Goal: Information Seeking & Learning: Check status

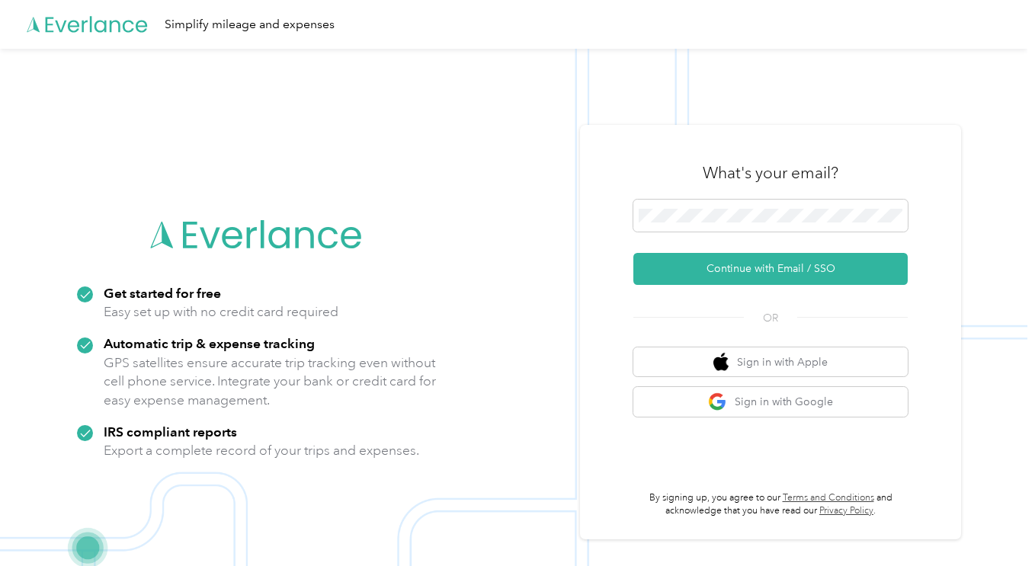
click at [751, 268] on button "Continue with Email / SSO" at bounding box center [770, 269] width 274 height 32
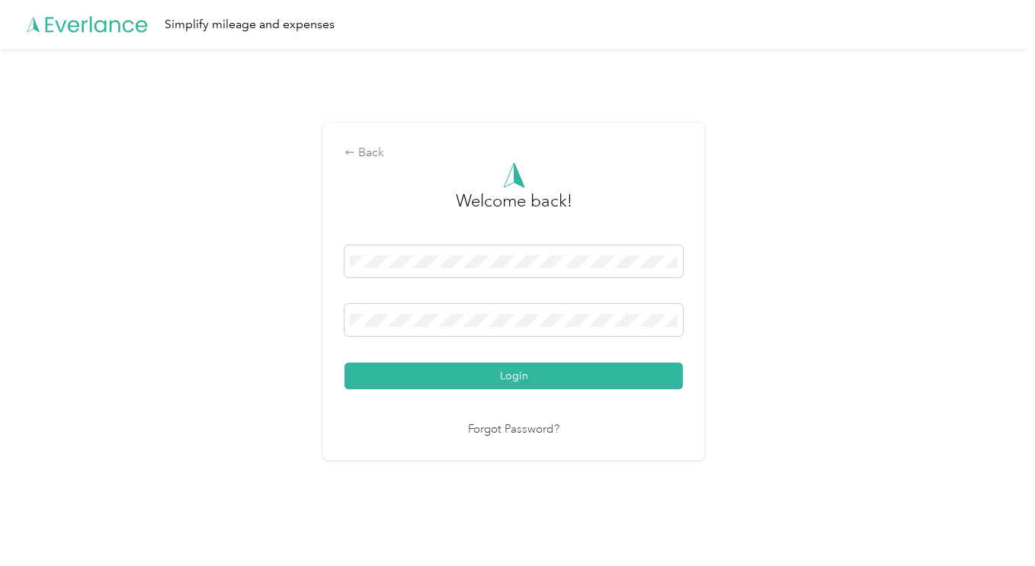
click at [454, 376] on button "Login" at bounding box center [514, 376] width 338 height 27
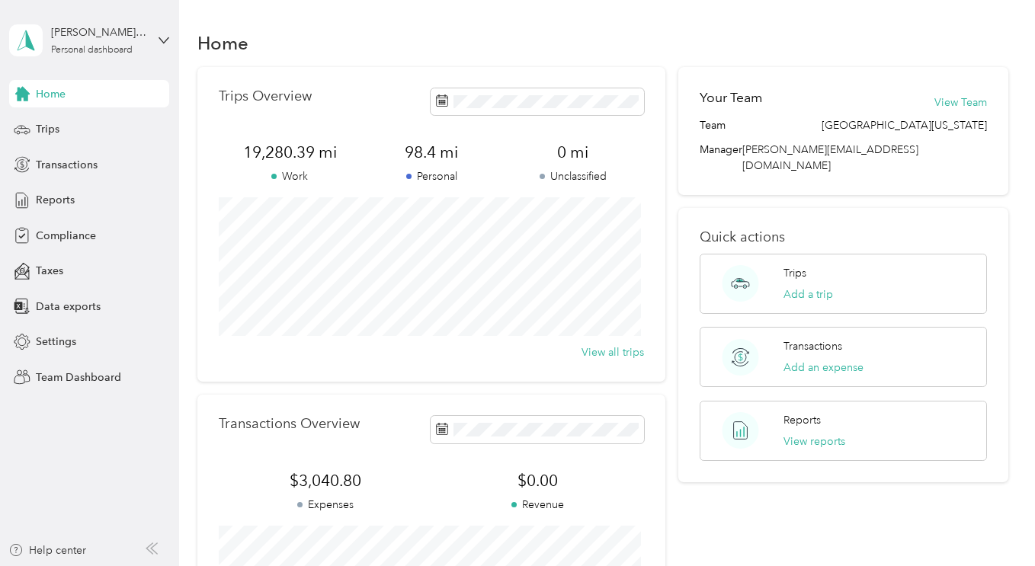
click at [76, 40] on div "[PERSON_NAME][GEOGRAPHIC_DATA] Personal dashboard" at bounding box center [98, 39] width 95 height 30
click at [75, 133] on div "Team dashboard Personal dashboard Log out" at bounding box center [214, 159] width 386 height 96
click at [71, 27] on div "[PERSON_NAME][GEOGRAPHIC_DATA]" at bounding box center [98, 32] width 95 height 16
click at [76, 120] on div "Team dashboard" at bounding box center [64, 125] width 82 height 16
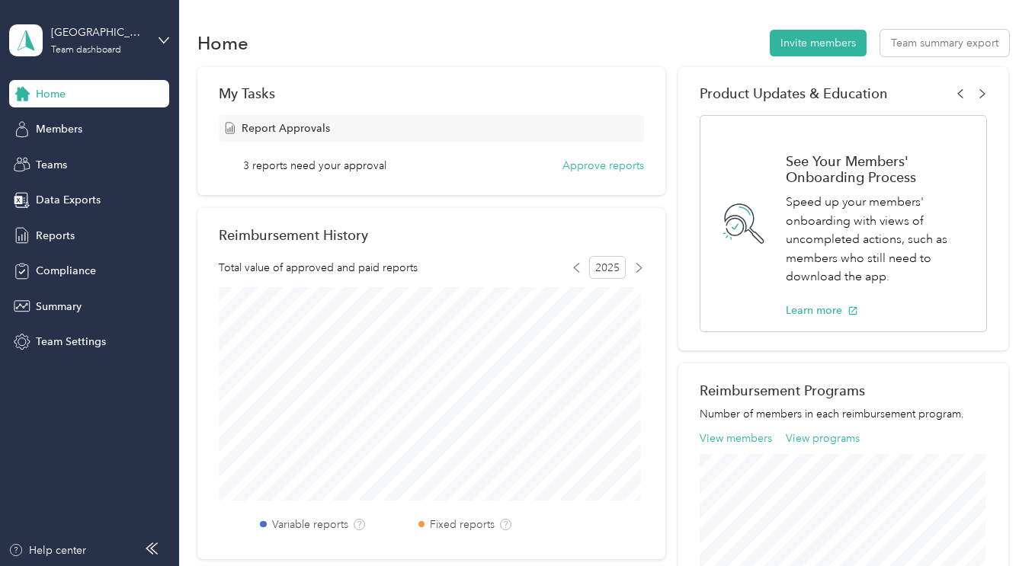
click at [61, 127] on span "Members" at bounding box center [59, 129] width 46 height 16
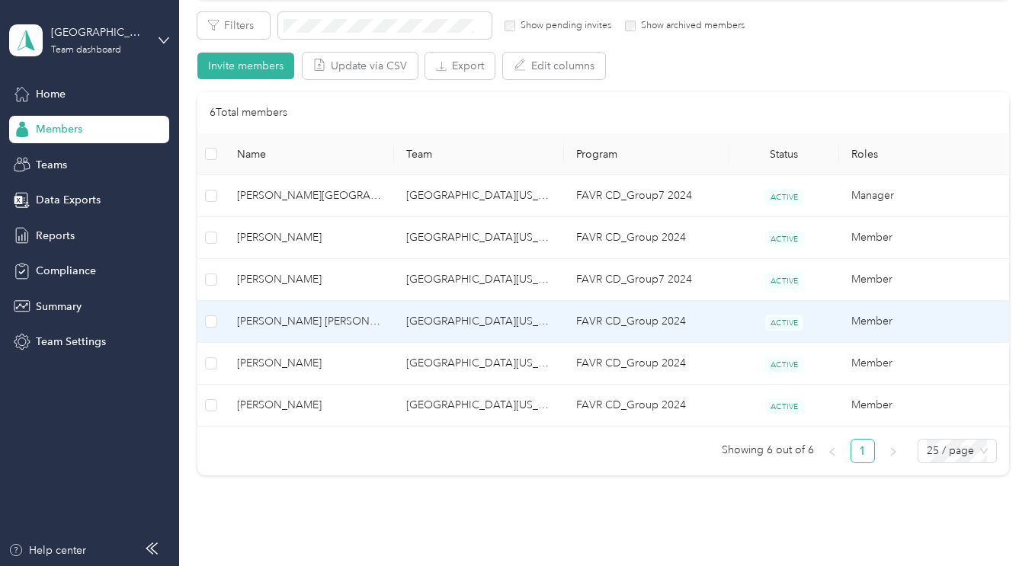
scroll to position [352, 0]
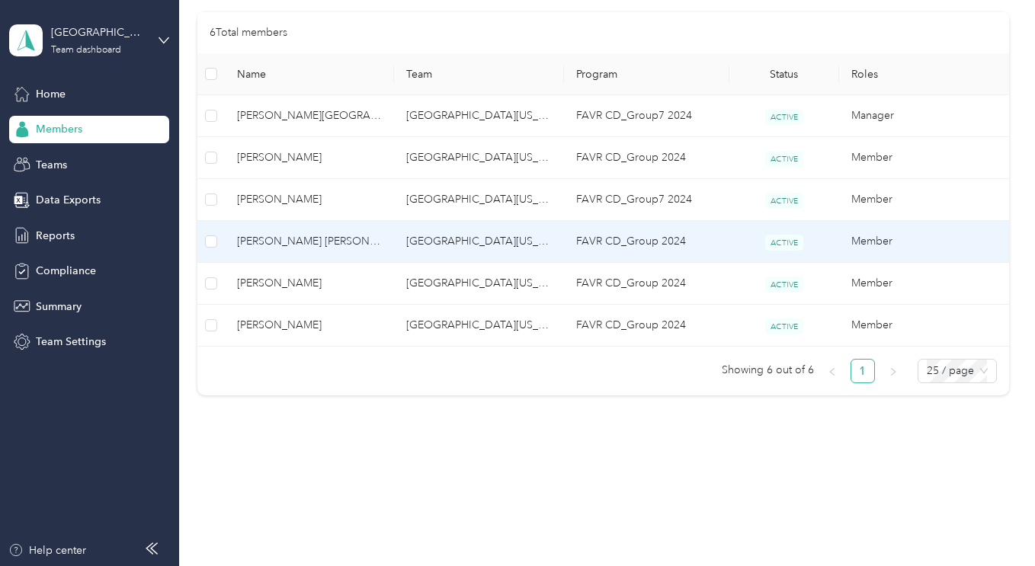
click at [285, 250] on td "[PERSON_NAME] [PERSON_NAME]" at bounding box center [309, 242] width 169 height 42
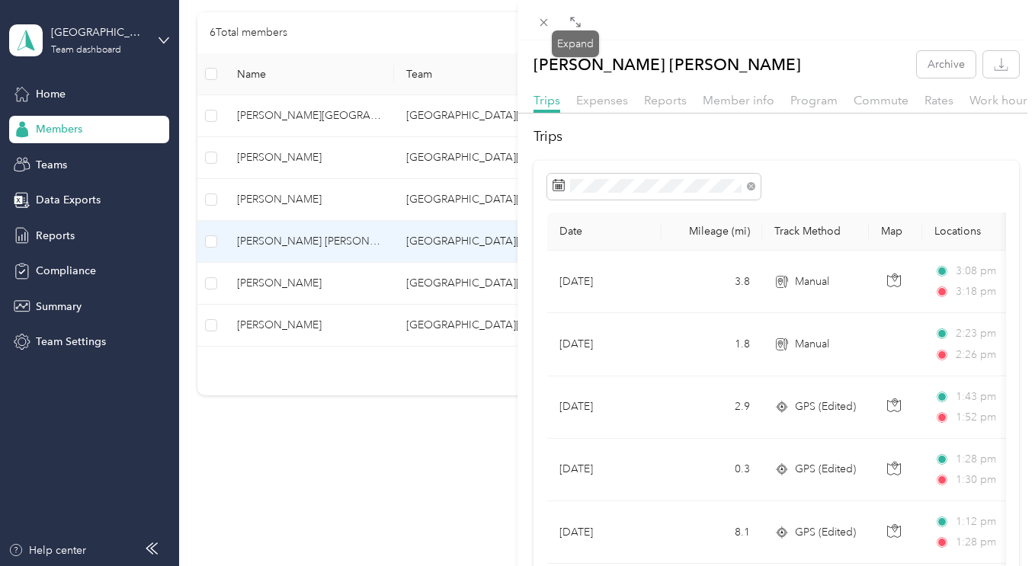
click at [579, 18] on icon at bounding box center [575, 22] width 12 height 12
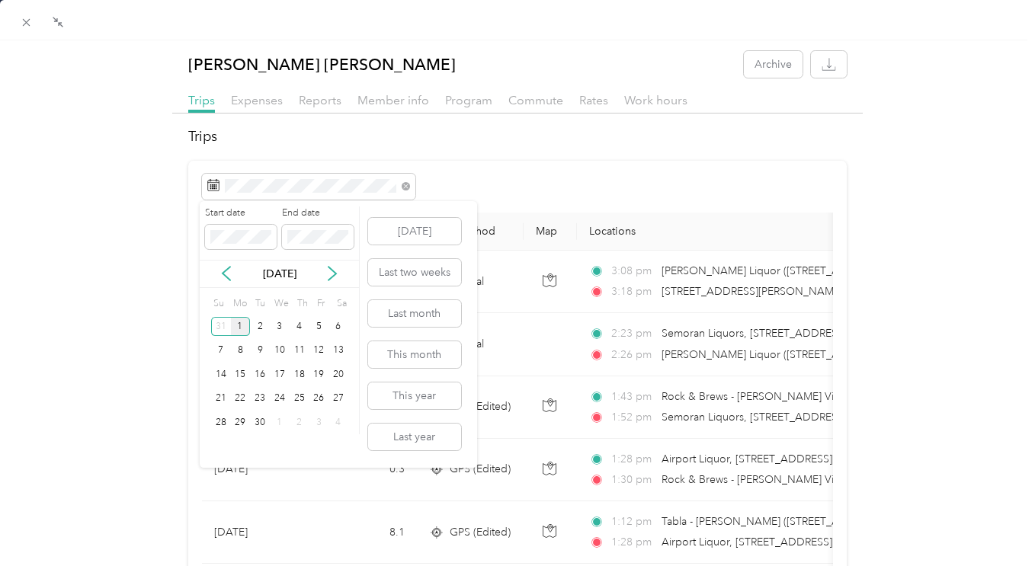
click at [228, 275] on icon at bounding box center [226, 273] width 15 height 15
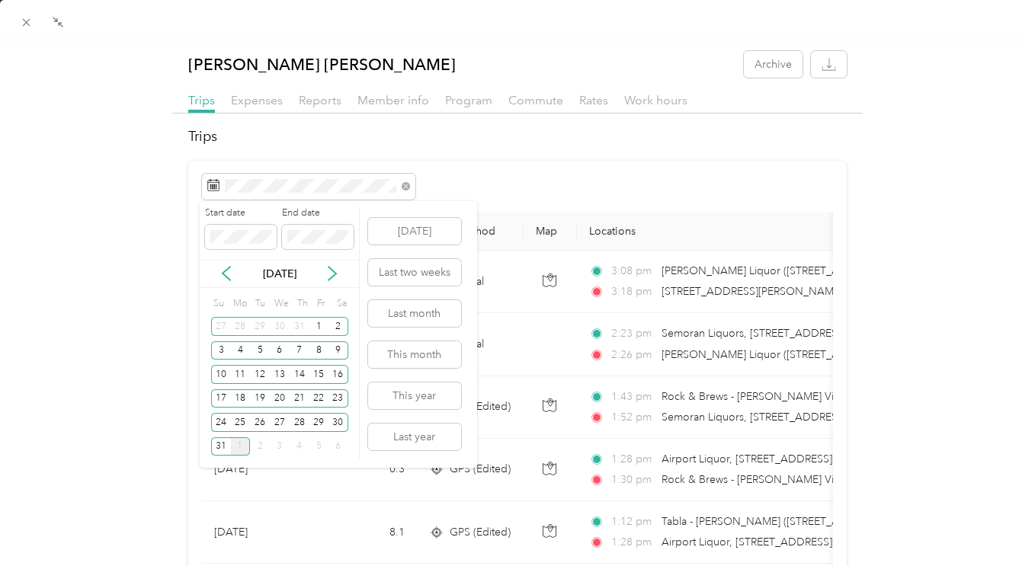
click at [321, 422] on div "29" at bounding box center [319, 422] width 20 height 19
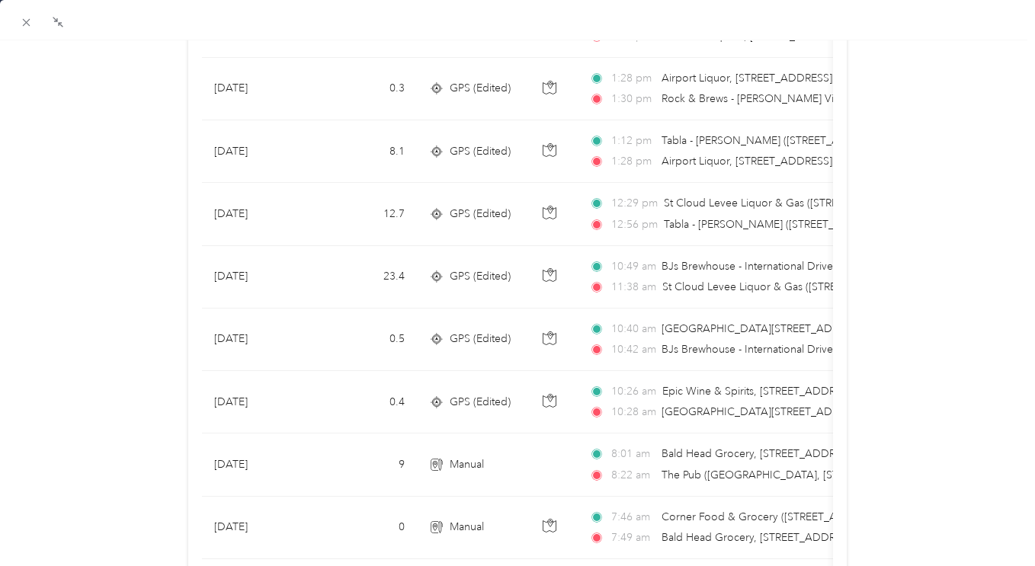
scroll to position [633, 0]
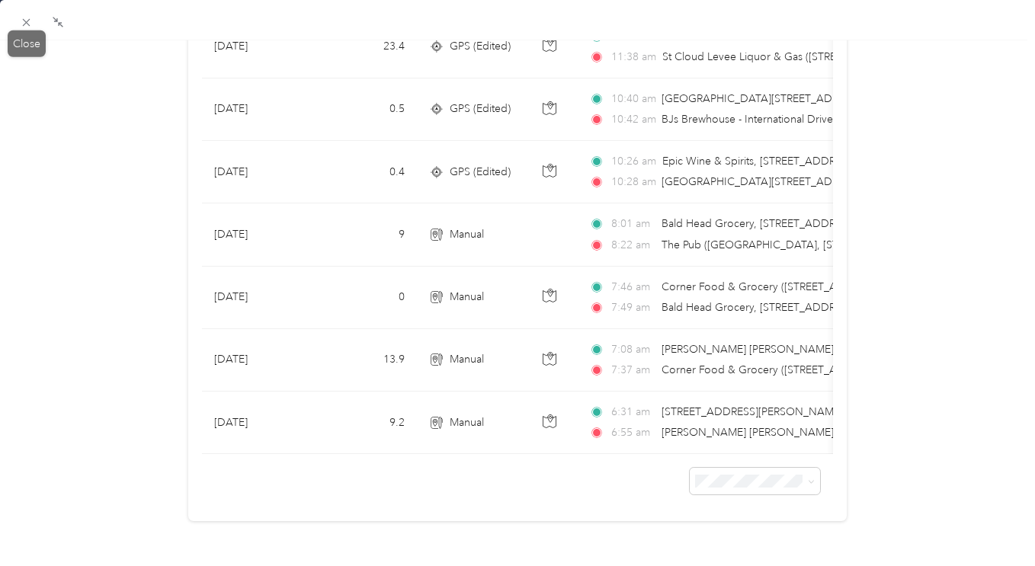
click at [25, 20] on icon at bounding box center [26, 22] width 13 height 13
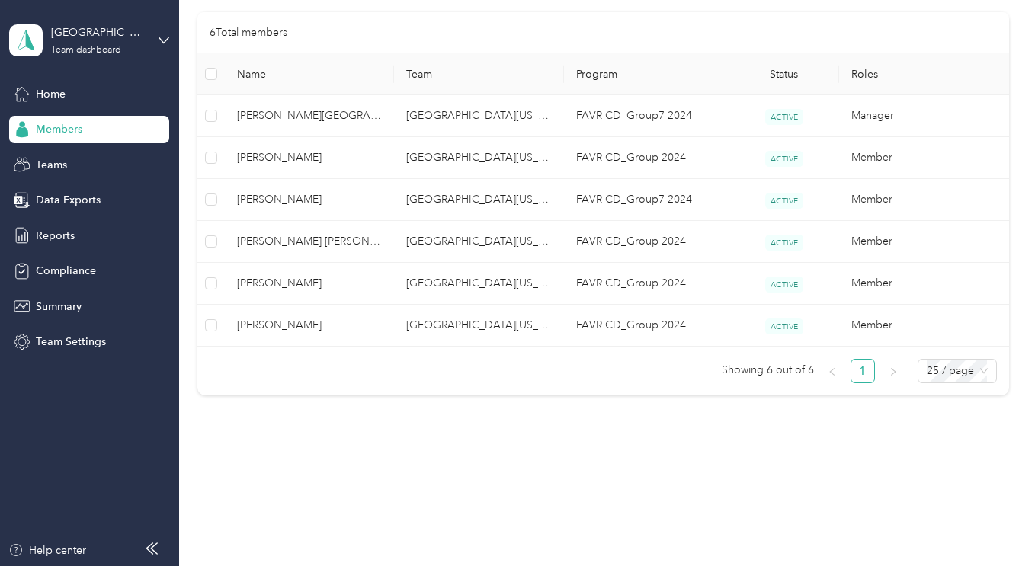
scroll to position [207, 0]
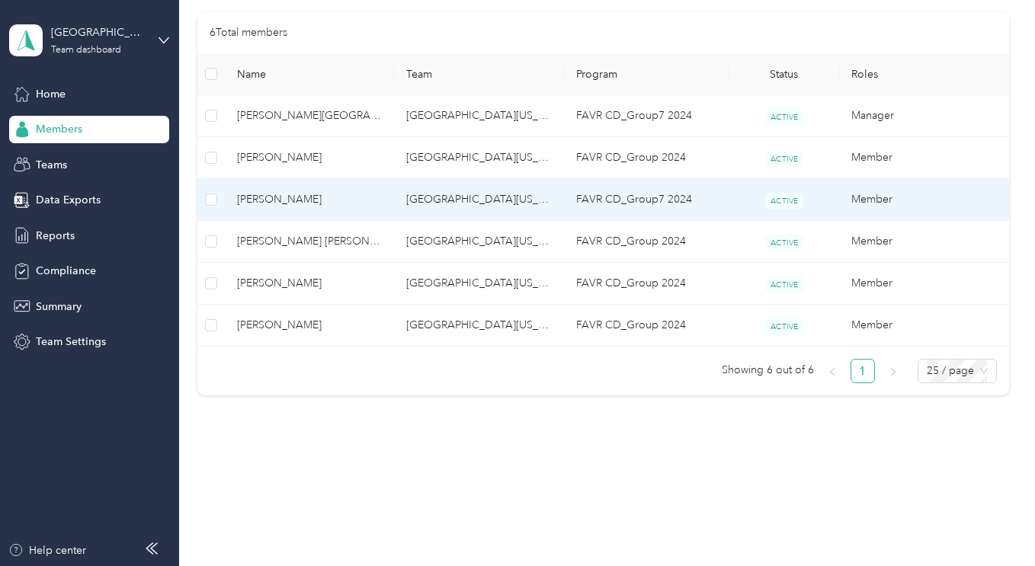
click at [274, 198] on span "[PERSON_NAME]" at bounding box center [309, 199] width 145 height 17
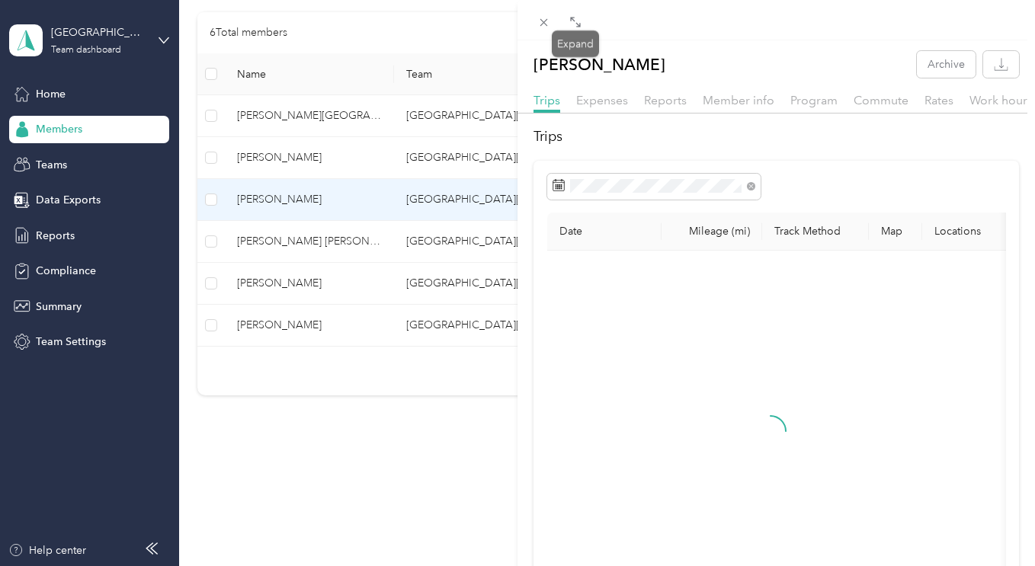
click at [573, 22] on icon at bounding box center [575, 22] width 12 height 12
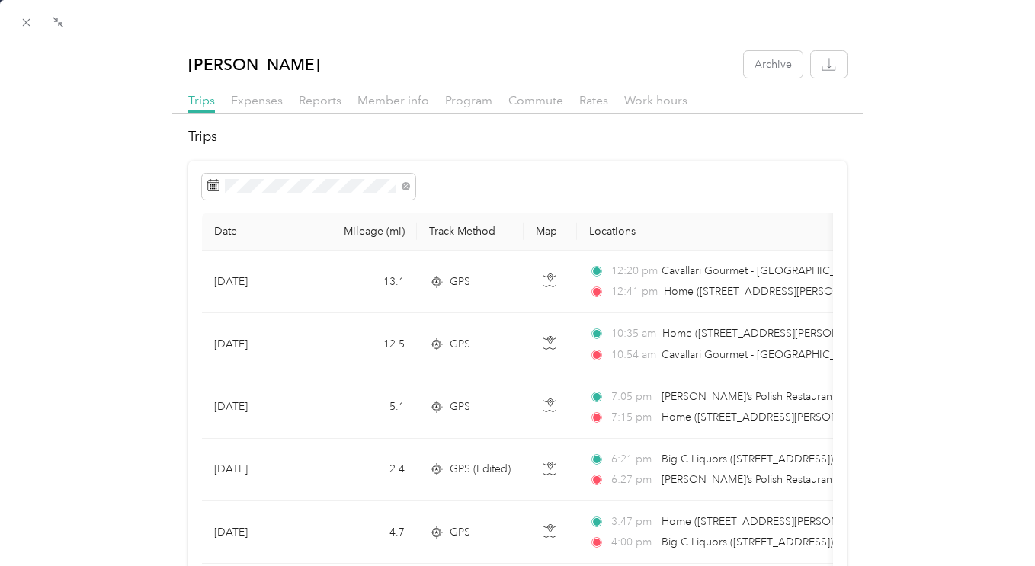
click at [239, 193] on span at bounding box center [308, 187] width 213 height 26
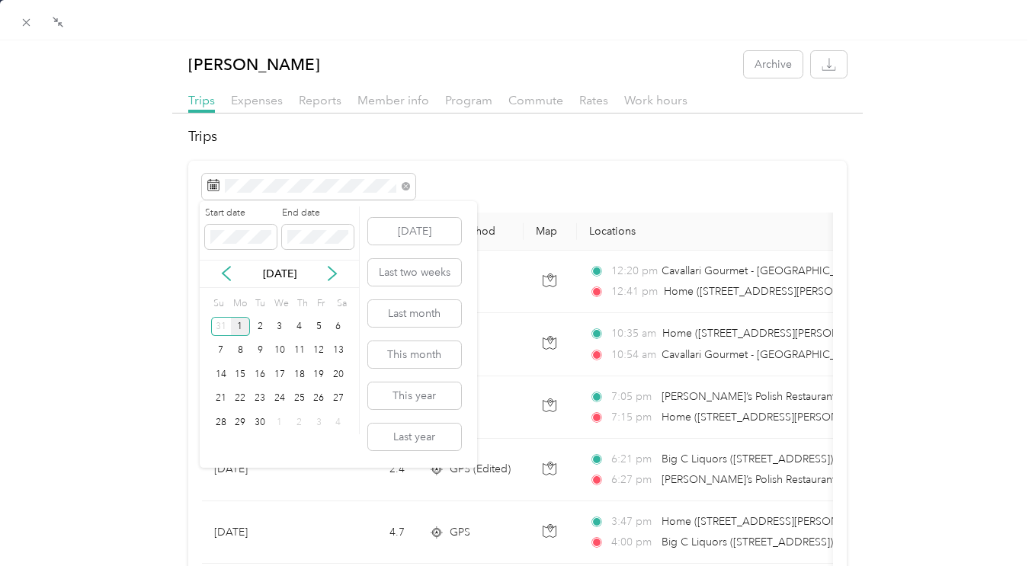
click at [225, 269] on icon at bounding box center [226, 273] width 15 height 15
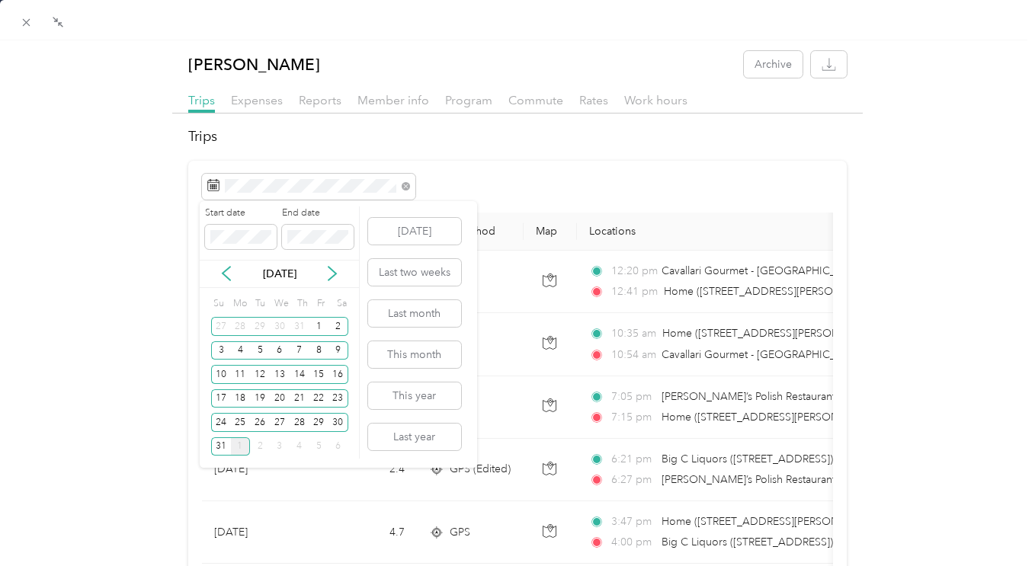
click at [318, 424] on div "29" at bounding box center [319, 422] width 20 height 19
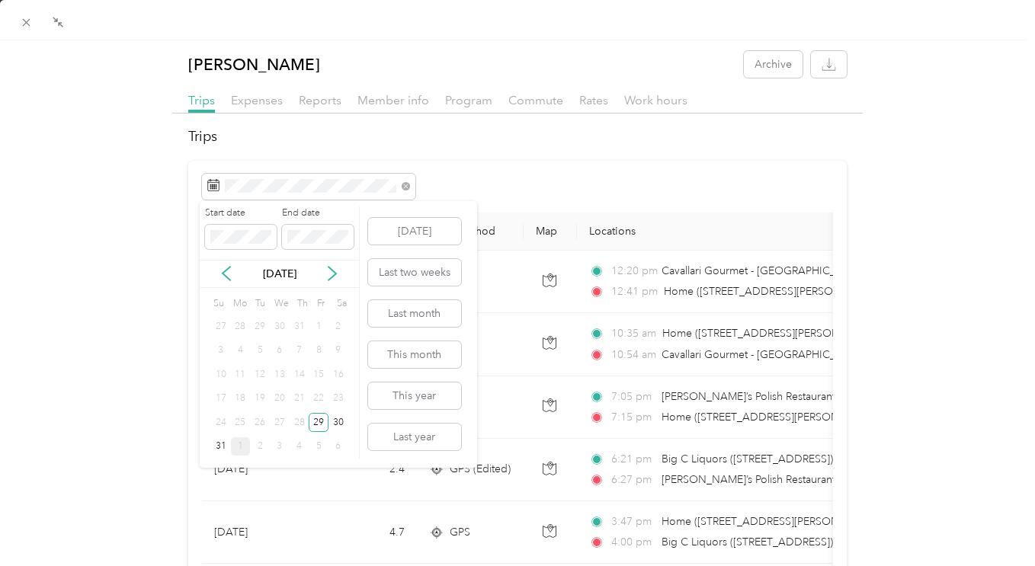
click at [318, 424] on div "29" at bounding box center [319, 422] width 20 height 19
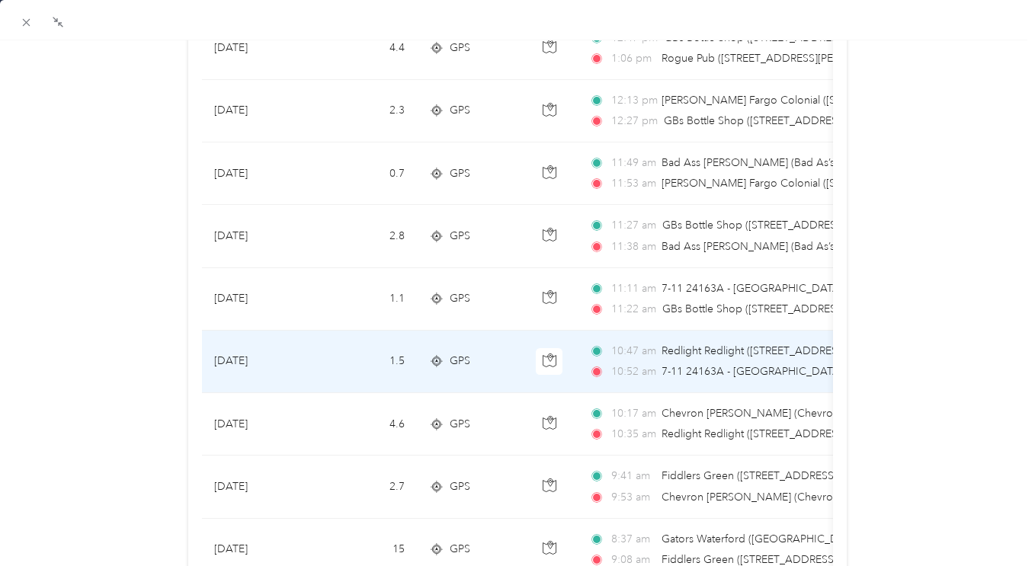
scroll to position [884, 0]
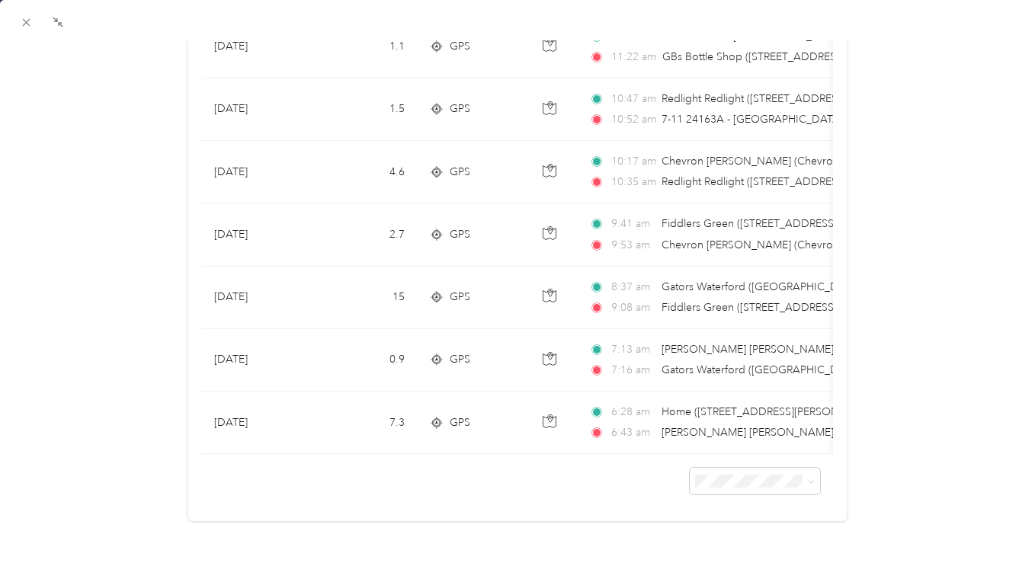
click at [27, 26] on icon at bounding box center [26, 22] width 13 height 13
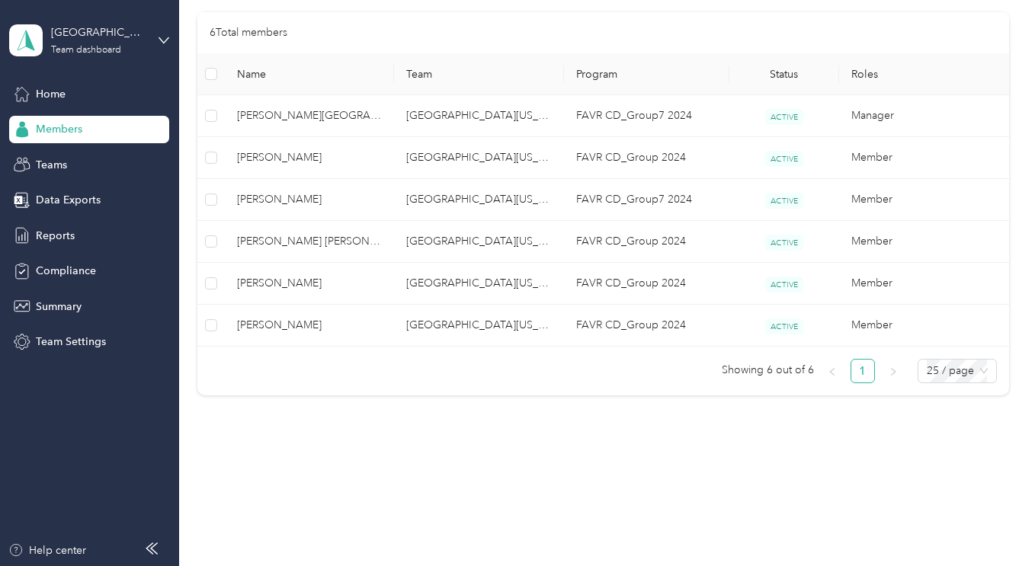
scroll to position [207, 0]
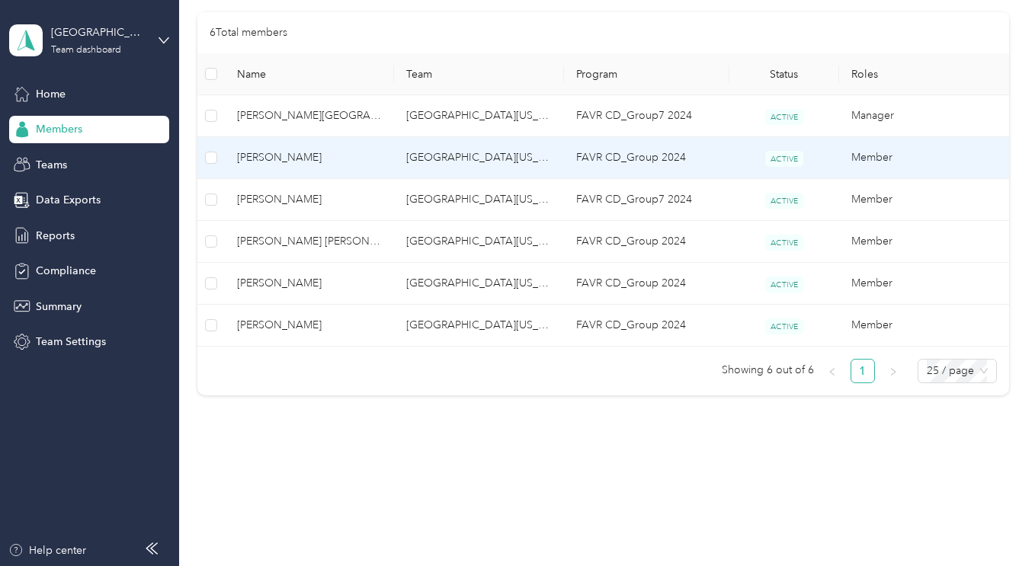
click at [256, 162] on span "[PERSON_NAME]" at bounding box center [309, 157] width 145 height 17
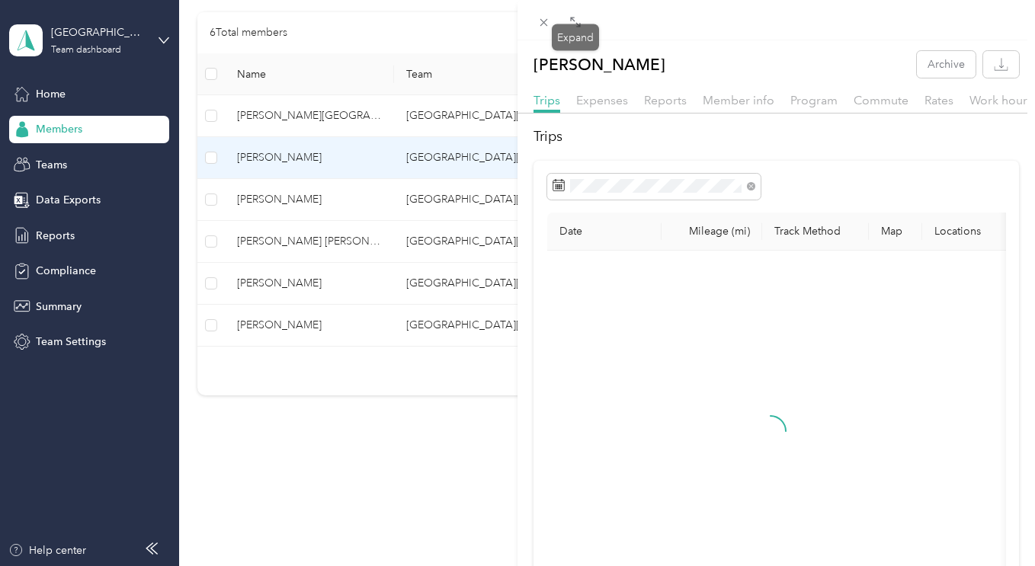
click at [579, 27] on icon at bounding box center [577, 24] width 5 height 5
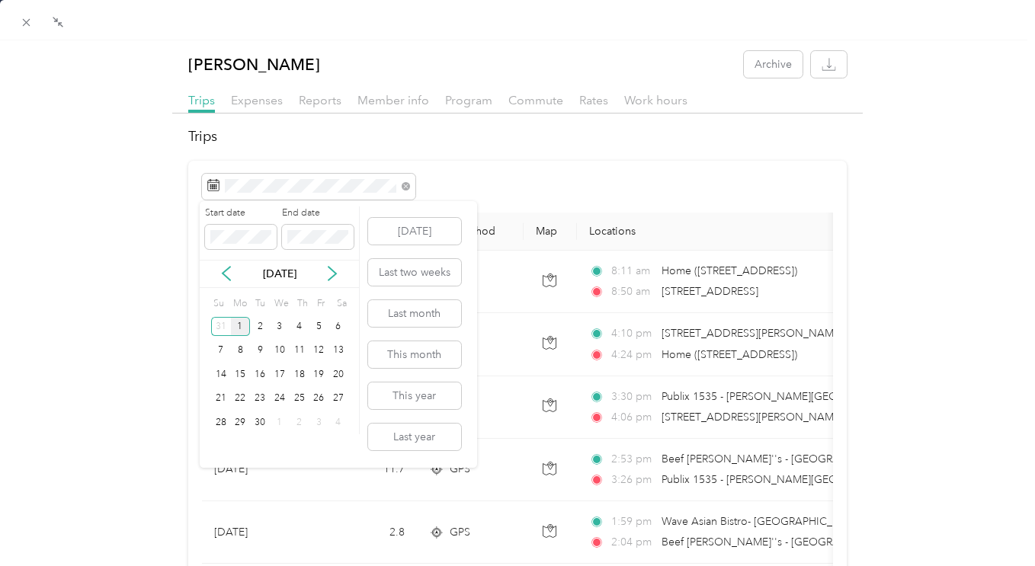
click at [225, 274] on icon at bounding box center [226, 273] width 15 height 15
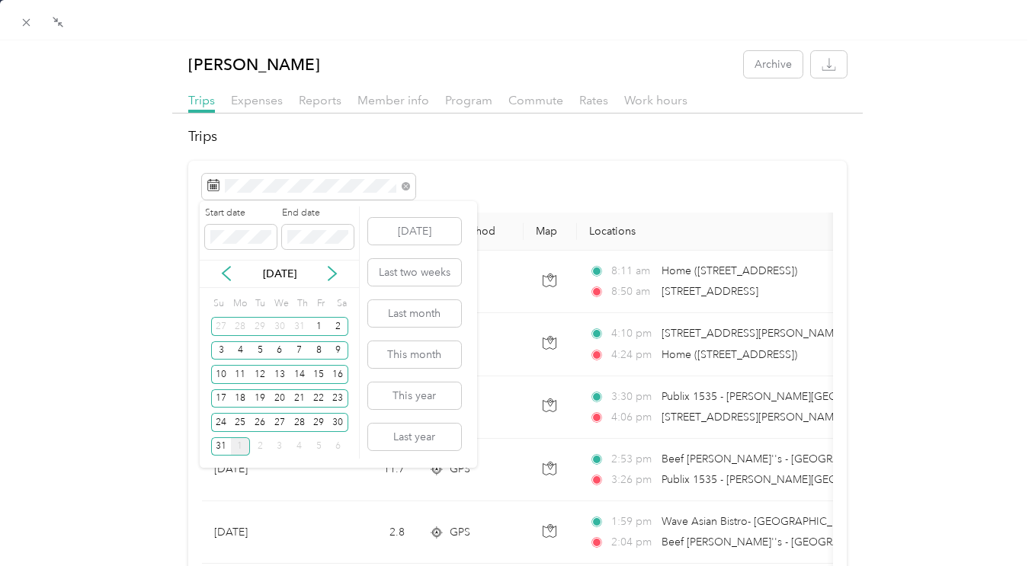
click at [316, 424] on div "29" at bounding box center [319, 422] width 20 height 19
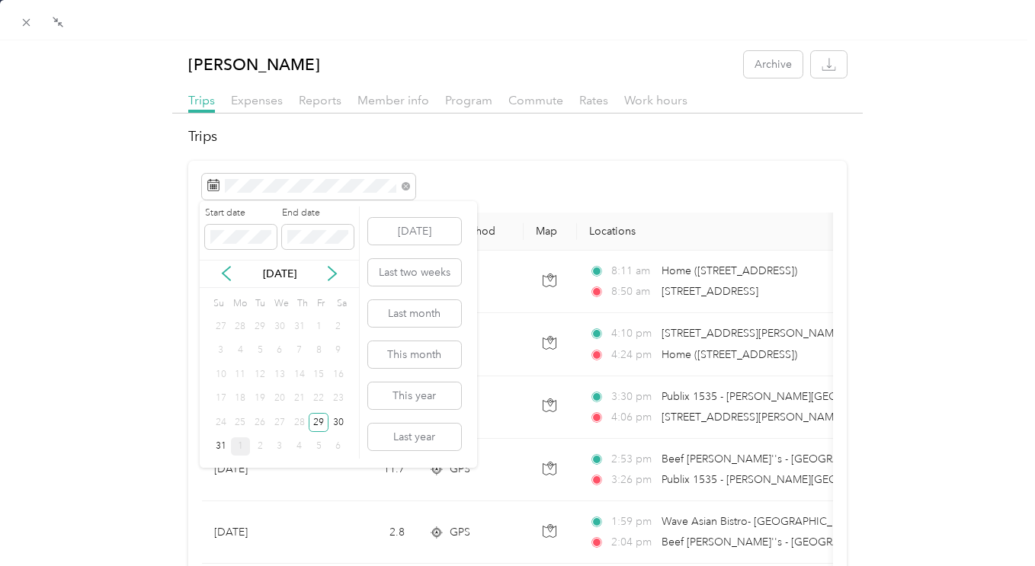
click at [316, 424] on div "29" at bounding box center [319, 422] width 20 height 19
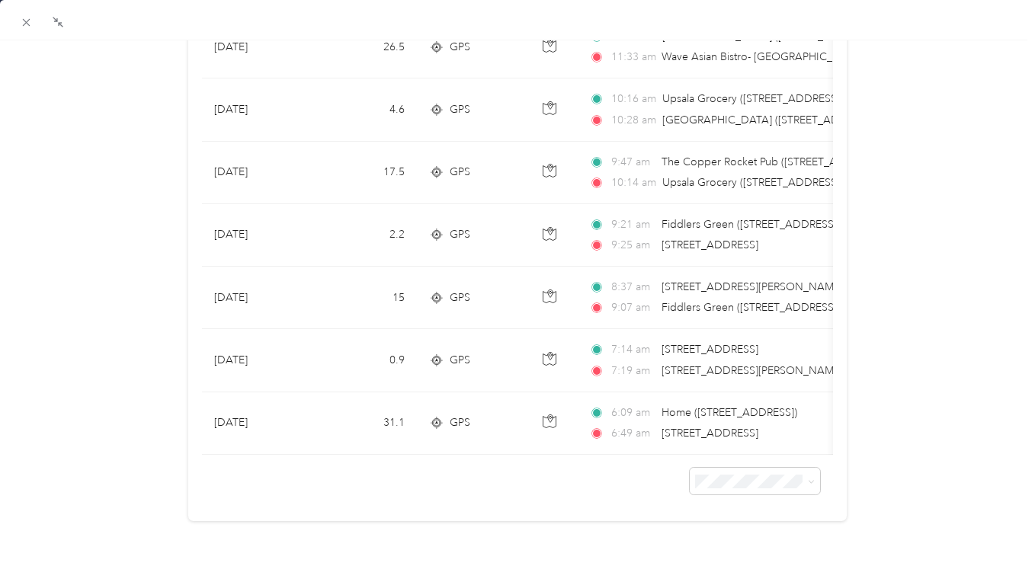
scroll to position [508, 0]
click at [28, 24] on icon at bounding box center [27, 23] width 8 height 8
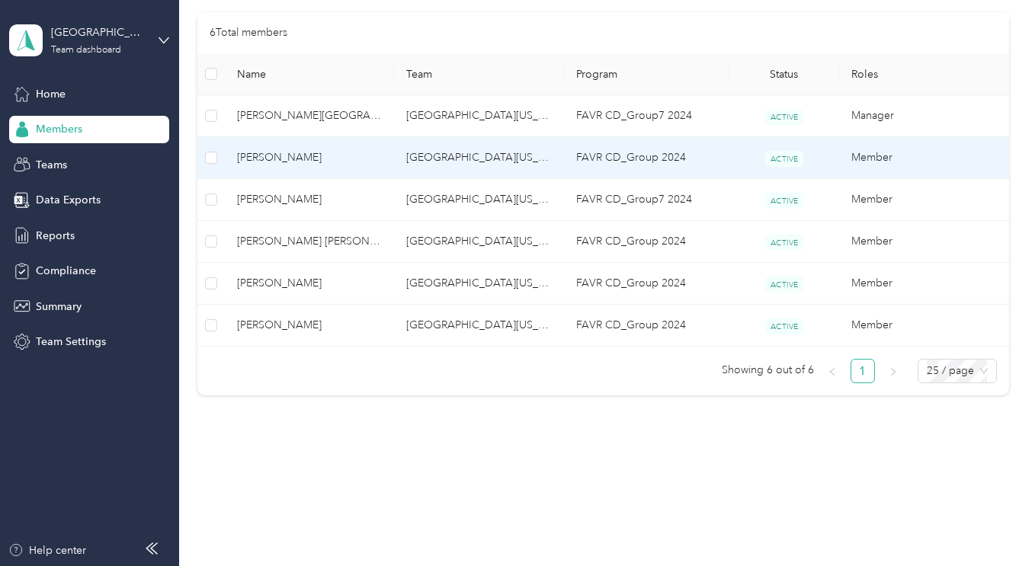
scroll to position [207, 0]
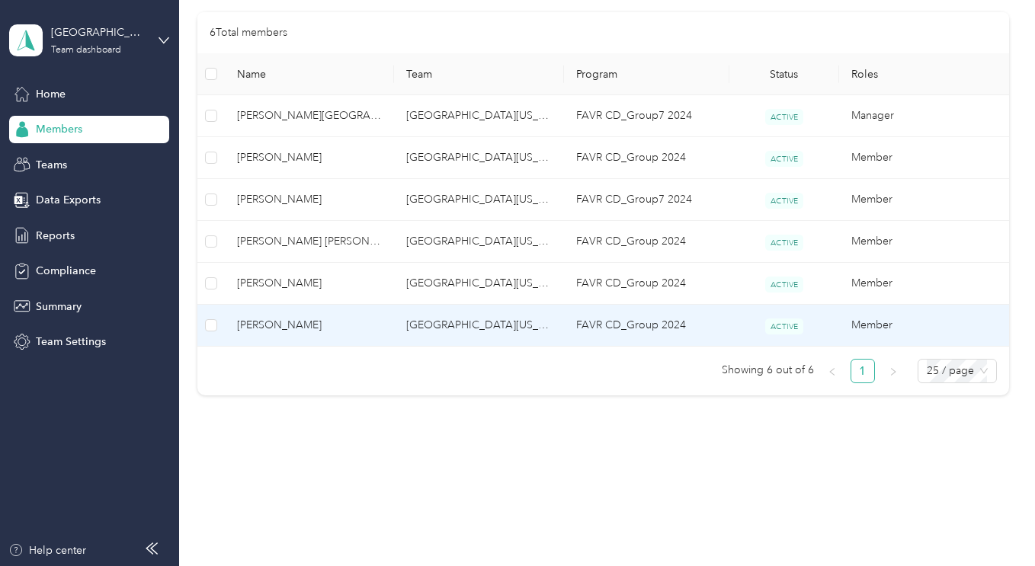
click at [279, 325] on span "[PERSON_NAME]" at bounding box center [309, 325] width 145 height 17
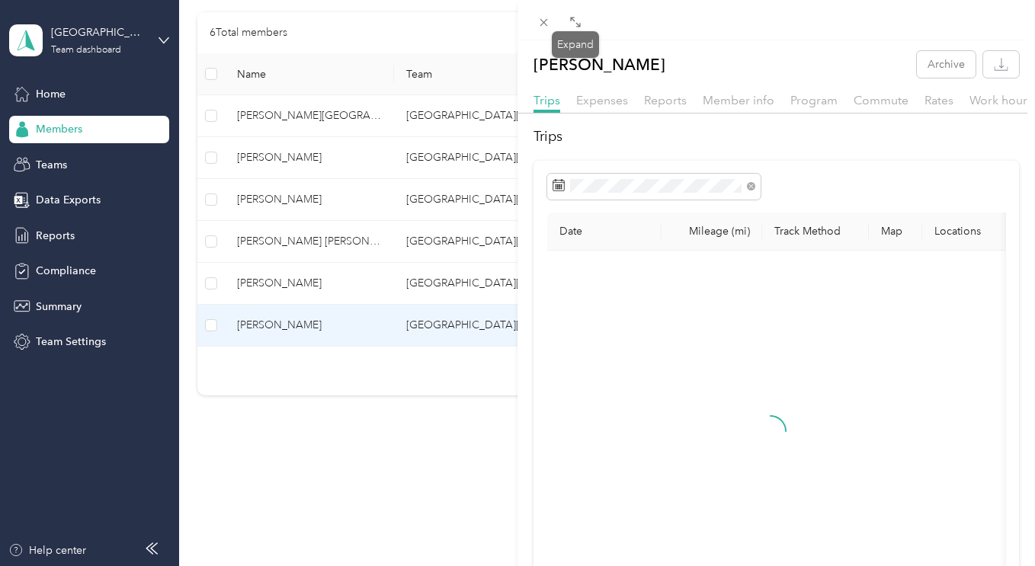
click at [573, 22] on icon at bounding box center [575, 22] width 12 height 12
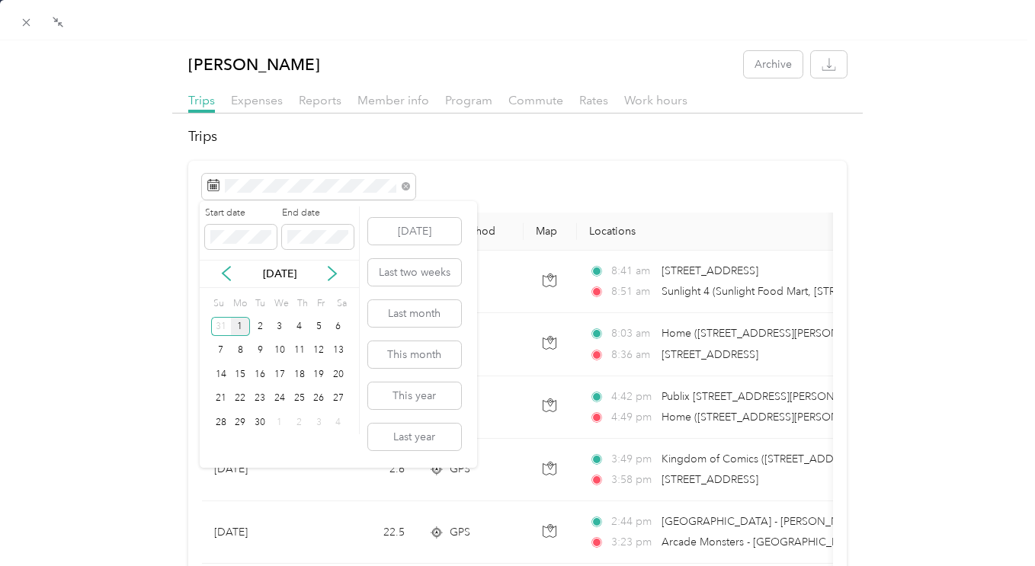
click at [223, 274] on icon at bounding box center [227, 275] width 8 height 14
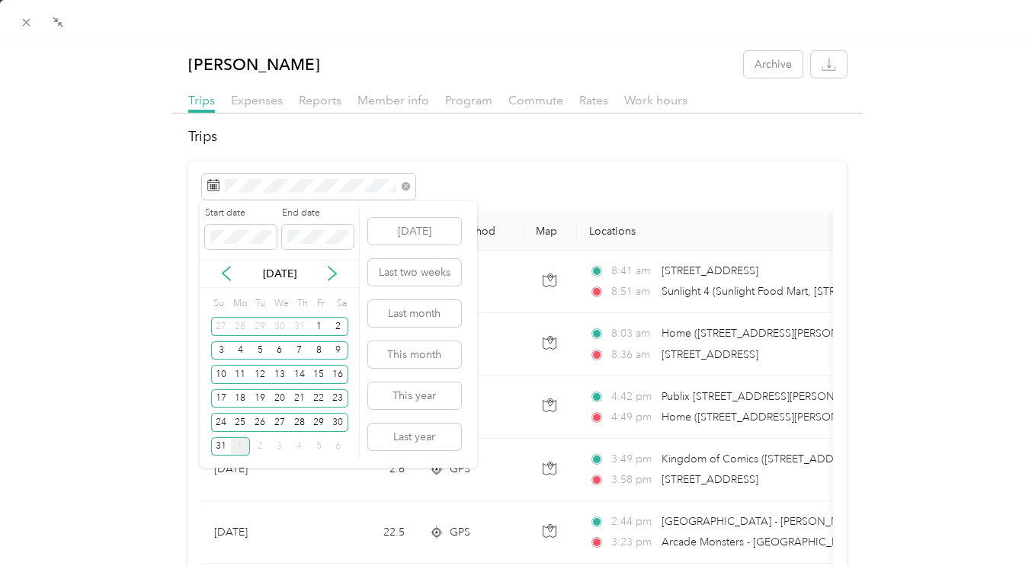
click at [321, 424] on div "29" at bounding box center [319, 422] width 20 height 19
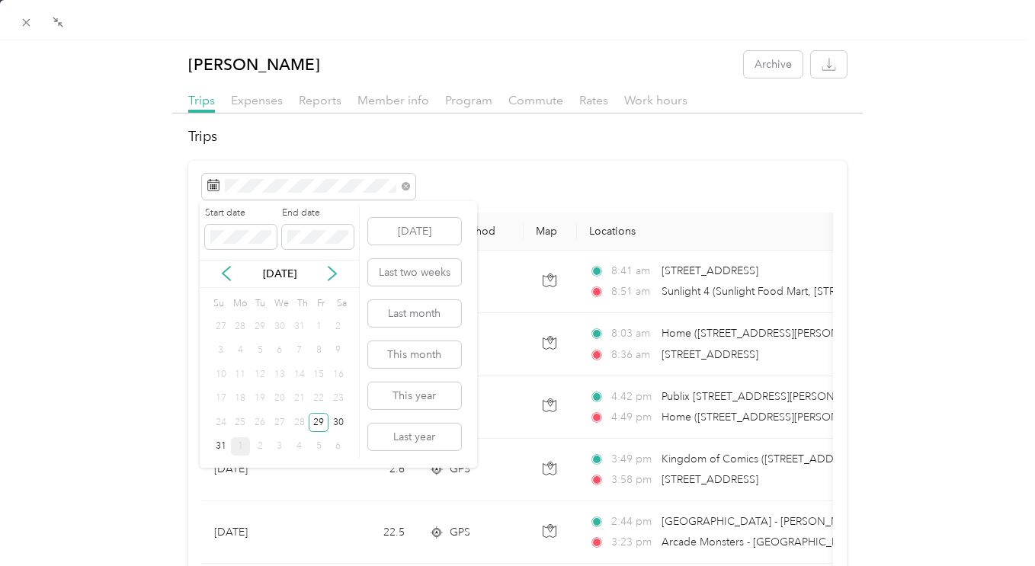
click at [321, 424] on div "29" at bounding box center [319, 422] width 20 height 19
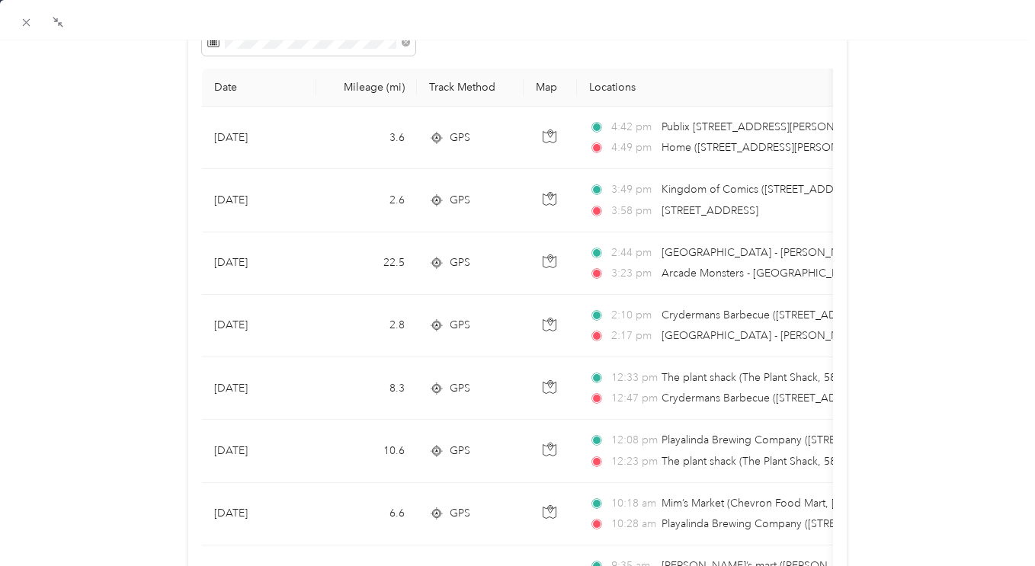
scroll to position [141, 0]
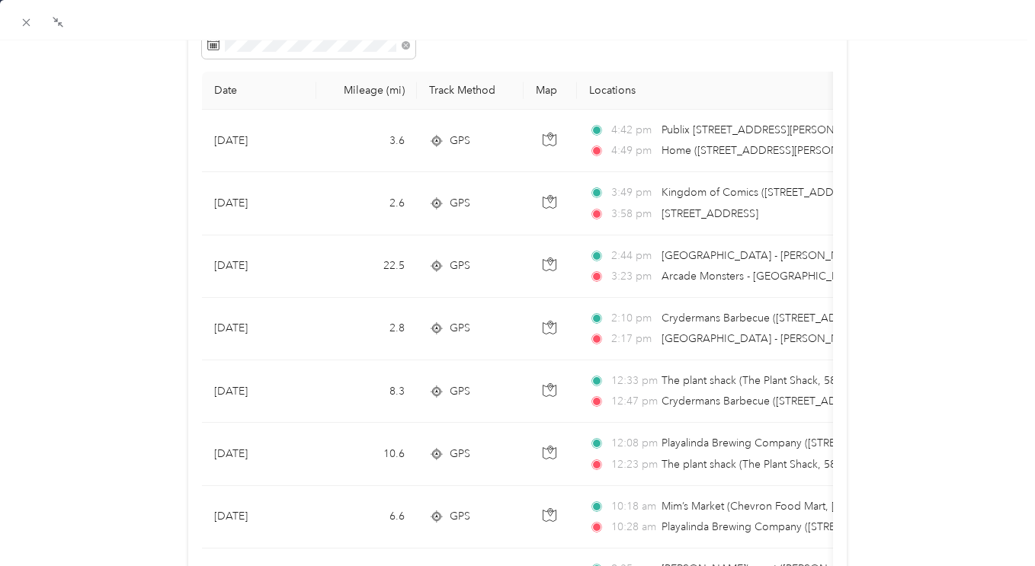
click at [28, 21] on icon at bounding box center [26, 22] width 13 height 13
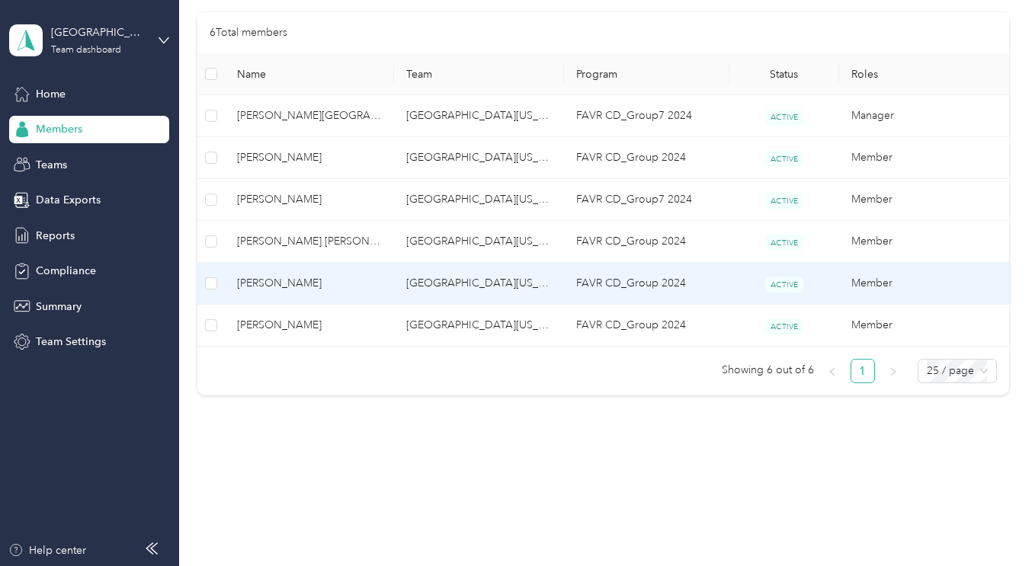
click at [263, 287] on span "[PERSON_NAME]" at bounding box center [309, 283] width 145 height 17
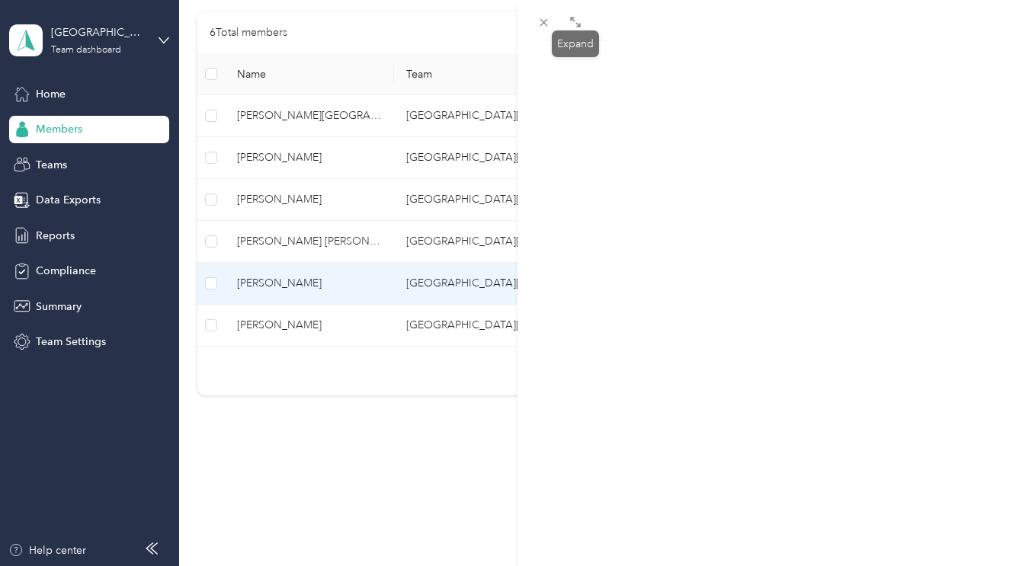
click at [571, 21] on icon at bounding box center [575, 22] width 12 height 12
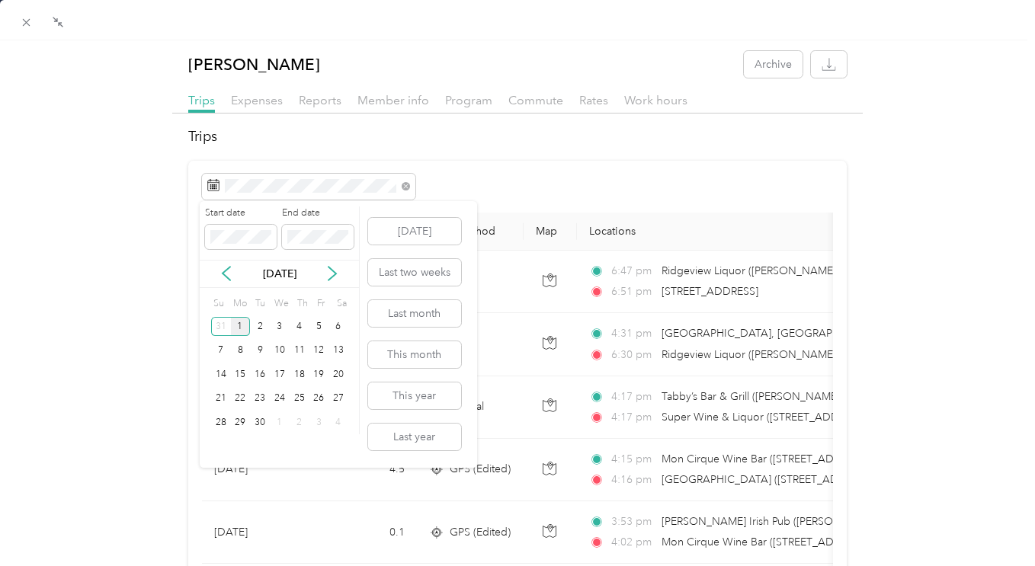
click at [229, 271] on icon at bounding box center [226, 273] width 15 height 15
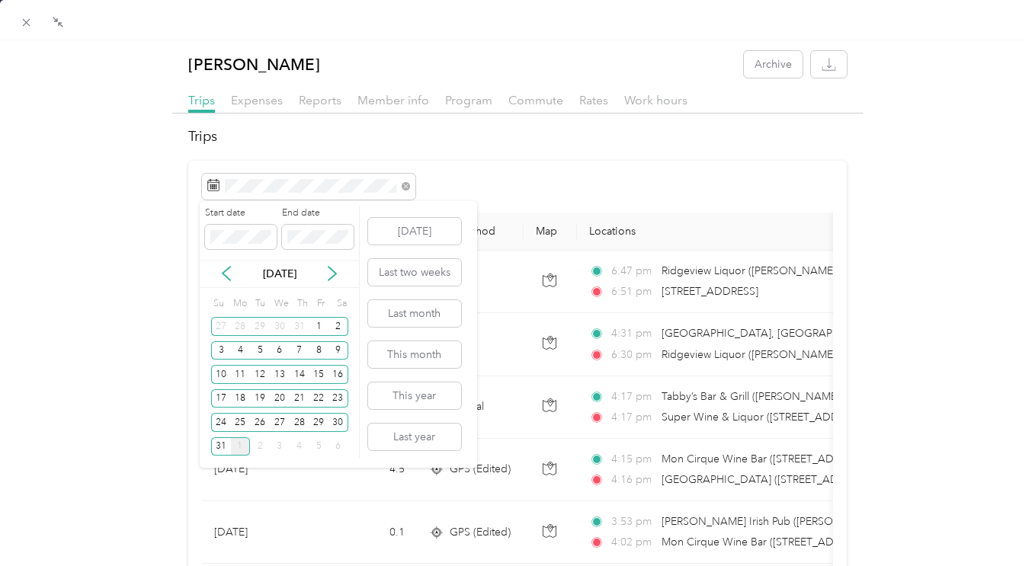
click at [321, 425] on div "29" at bounding box center [319, 422] width 20 height 19
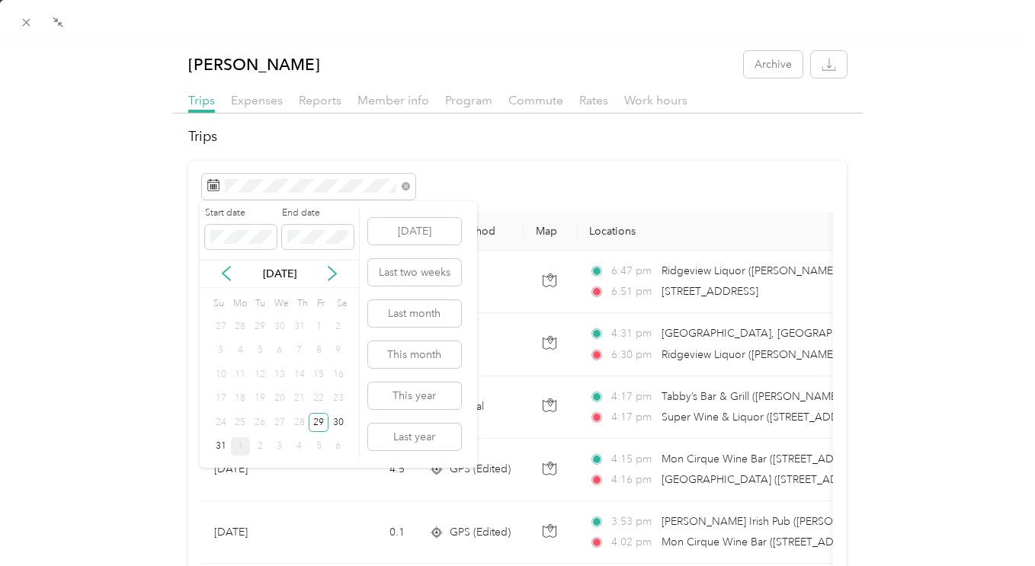
click at [321, 425] on div "29" at bounding box center [319, 422] width 20 height 19
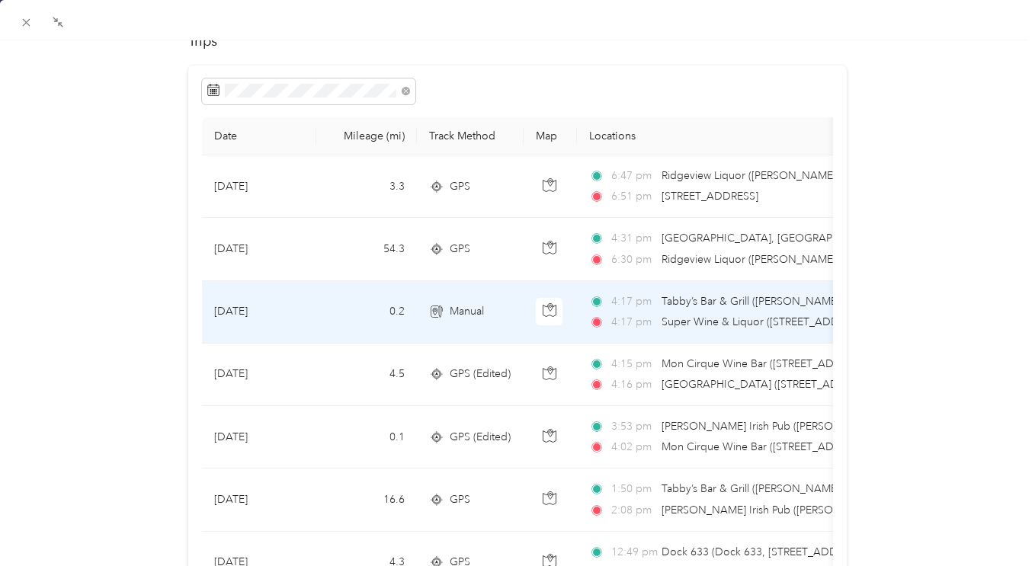
scroll to position [78, 0]
